Goal: Task Accomplishment & Management: Manage account settings

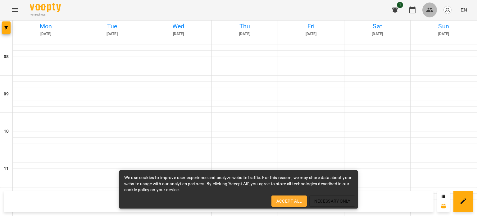
click at [428, 10] on icon "button" at bounding box center [429, 10] width 7 height 4
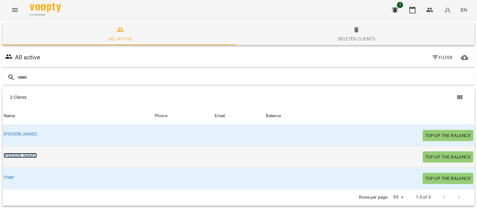
click at [7, 156] on link "[PERSON_NAME]" at bounding box center [20, 155] width 33 height 5
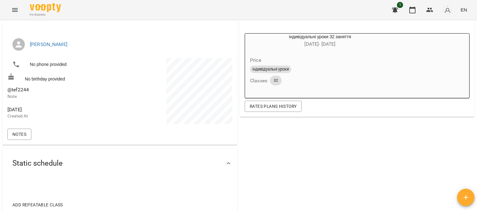
scroll to position [31, 0]
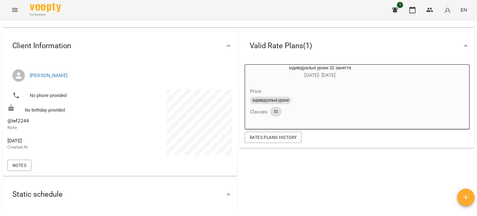
click at [264, 103] on span "індивідуальні уроки" at bounding box center [270, 101] width 41 height 6
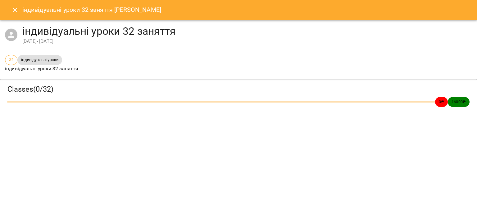
click at [13, 11] on icon "Close" at bounding box center [14, 9] width 7 height 7
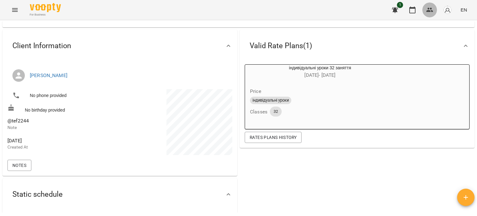
click at [428, 11] on icon "button" at bounding box center [429, 10] width 7 height 4
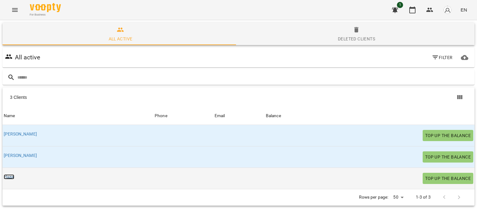
click at [7, 177] on link "Надя" at bounding box center [9, 176] width 11 height 5
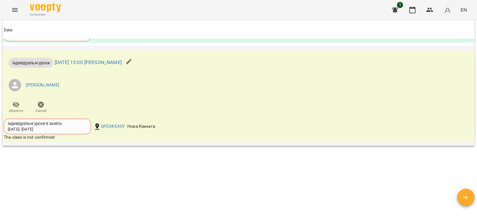
scroll to position [497, 0]
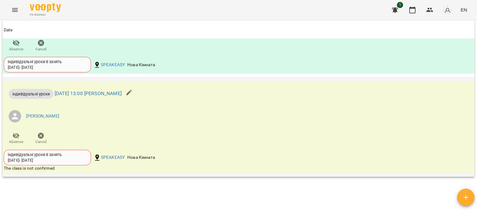
click at [48, 155] on div "індивідуальні уроки 8 занять" at bounding box center [47, 155] width 79 height 6
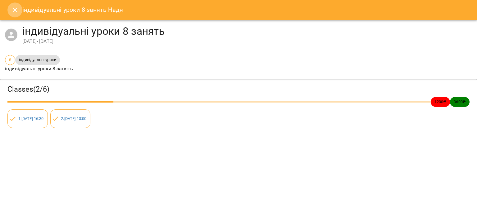
click at [13, 10] on icon "Close" at bounding box center [14, 9] width 7 height 7
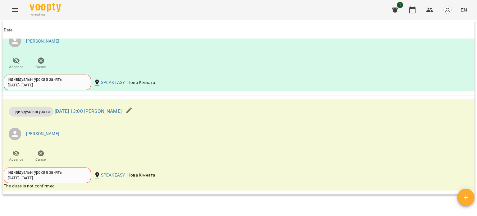
scroll to position [492, 0]
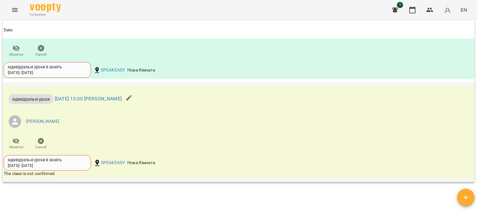
click at [37, 174] on div "The class is not confirmed" at bounding box center [160, 174] width 312 height 6
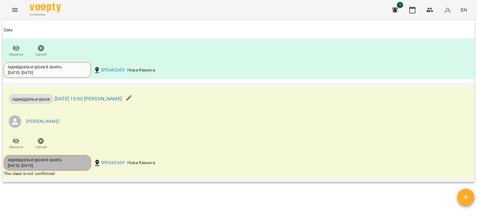
click at [18, 167] on div "07 Aug - 09 Oct" at bounding box center [20, 166] width 25 height 6
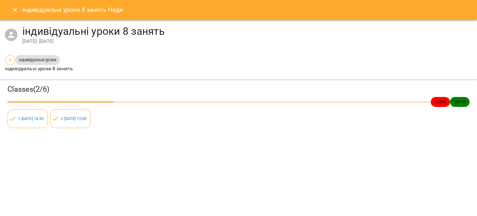
click at [31, 60] on span "індивідуальні уроки" at bounding box center [37, 60] width 45 height 6
click at [7, 60] on span "8" at bounding box center [10, 60] width 10 height 6
click at [18, 10] on icon "Close" at bounding box center [14, 9] width 7 height 7
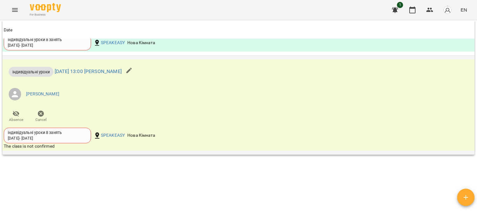
scroll to position [523, 0]
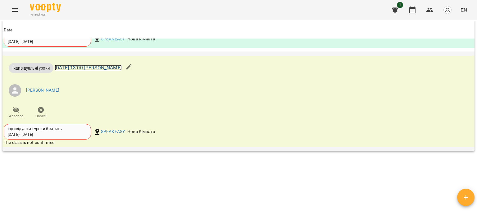
click at [105, 69] on link "Thu 14 Aug 2025 13:00 Надя" at bounding box center [88, 68] width 67 height 6
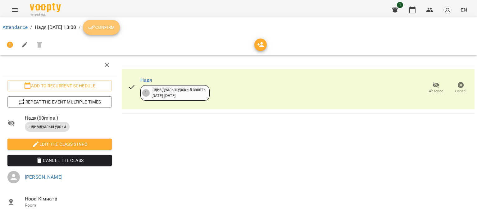
click at [115, 25] on span "Confirm" at bounding box center [101, 27] width 27 height 7
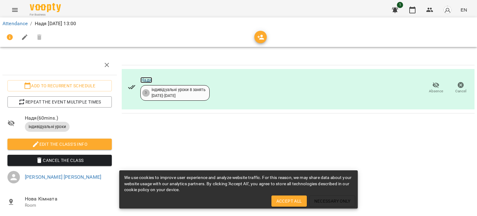
click at [140, 80] on link "Надя" at bounding box center [146, 80] width 12 height 6
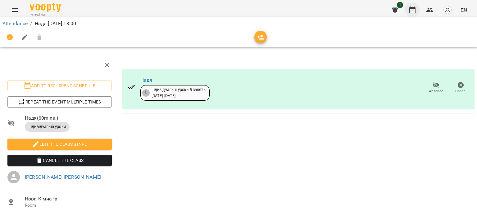
click at [414, 11] on icon "button" at bounding box center [412, 9] width 7 height 7
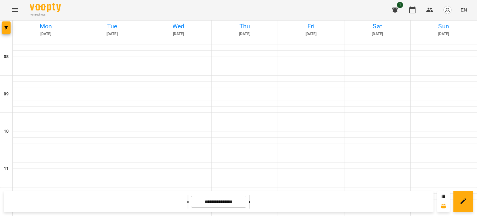
click at [250, 201] on button at bounding box center [250, 202] width 2 height 14
click at [250, 200] on button at bounding box center [250, 202] width 2 height 14
type input "**********"
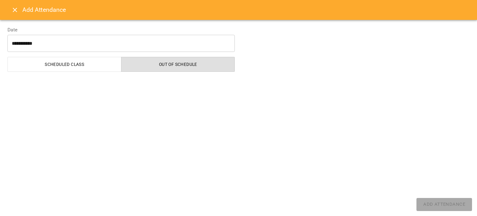
select select "**********"
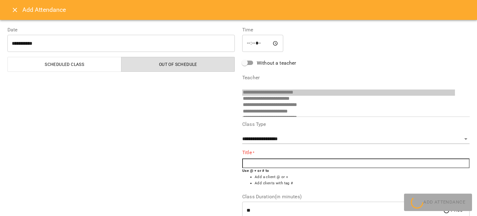
scroll to position [167, 0]
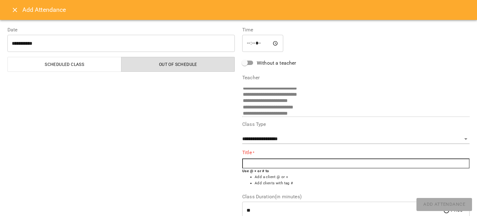
click at [14, 10] on icon "Close" at bounding box center [15, 10] width 4 height 4
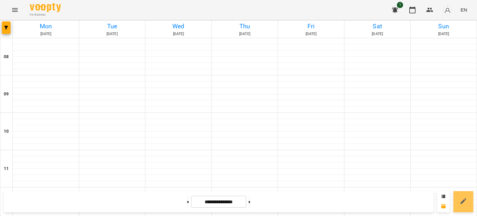
click at [463, 200] on icon at bounding box center [463, 200] width 7 height 7
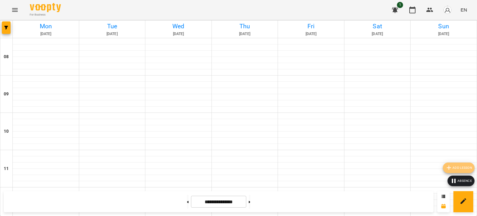
click at [455, 165] on span "Add lesson" at bounding box center [458, 167] width 27 height 7
select select "**********"
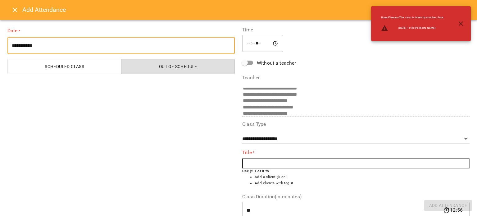
click at [17, 44] on input "**********" at bounding box center [120, 45] width 227 height 17
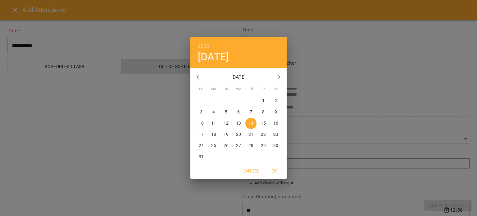
click at [226, 135] on p "19" at bounding box center [226, 134] width 5 height 6
type input "**********"
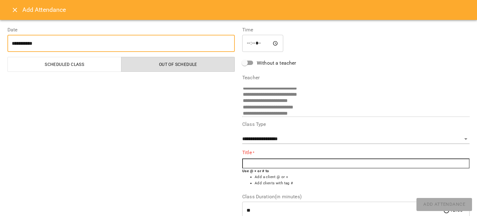
click at [263, 43] on input "*****" at bounding box center [262, 43] width 41 height 17
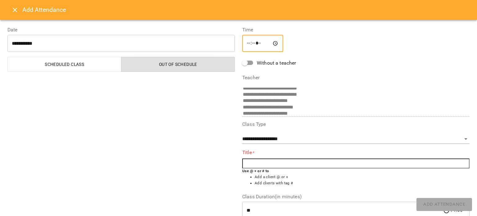
type input "*****"
click at [341, 131] on div "**********" at bounding box center [355, 133] width 227 height 22
click at [255, 163] on input "text" at bounding box center [355, 163] width 227 height 10
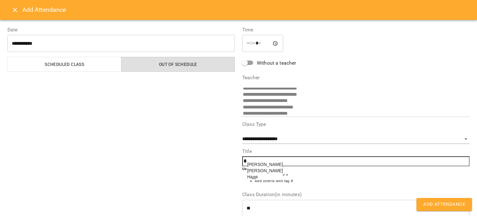
click at [248, 179] on span "Надя" at bounding box center [252, 176] width 11 height 5
type input "****"
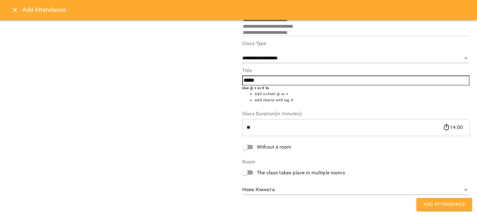
scroll to position [0, 0]
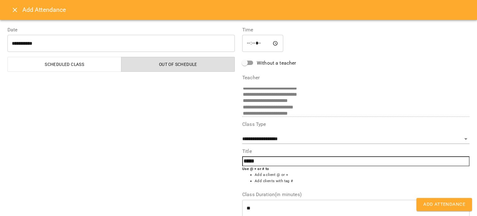
click at [447, 207] on span "Add Attendance" at bounding box center [444, 204] width 42 height 8
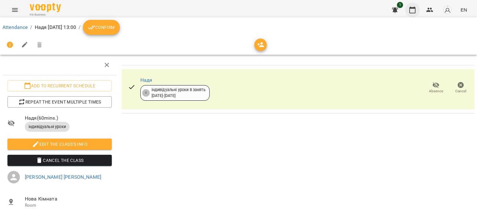
click at [412, 10] on icon "button" at bounding box center [412, 9] width 7 height 7
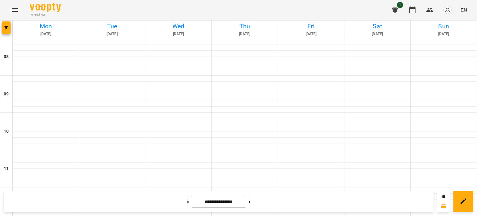
scroll to position [124, 0]
click at [430, 11] on icon "button" at bounding box center [429, 10] width 7 height 4
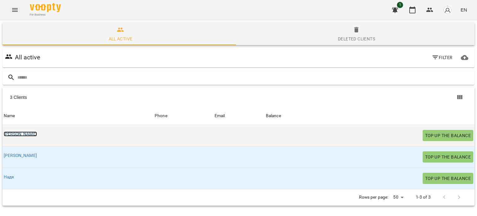
click at [13, 134] on link "[PERSON_NAME]" at bounding box center [20, 133] width 33 height 5
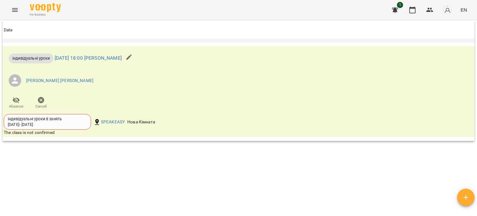
scroll to position [444, 0]
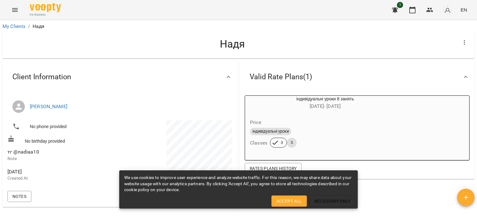
scroll to position [124, 0]
